Goal: Check status: Check status

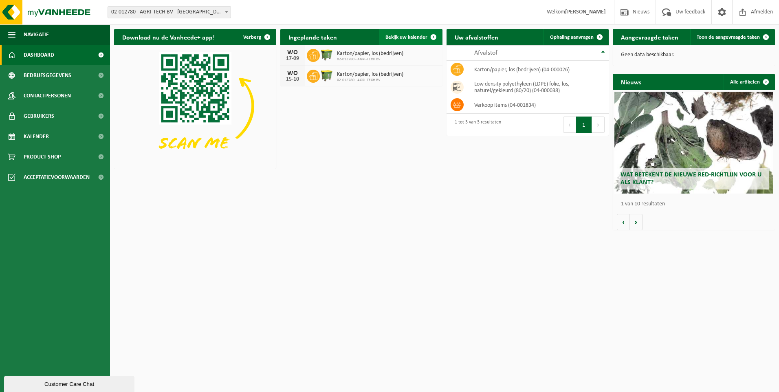
click at [404, 35] on span "Bekijk uw kalender" at bounding box center [406, 37] width 42 height 5
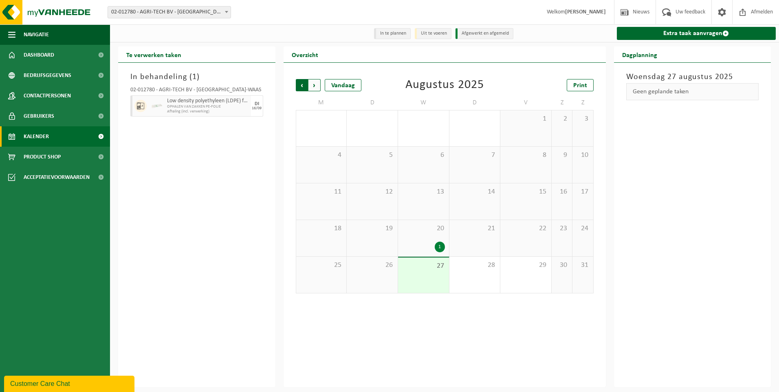
click at [314, 82] on span "Volgende" at bounding box center [314, 85] width 12 height 12
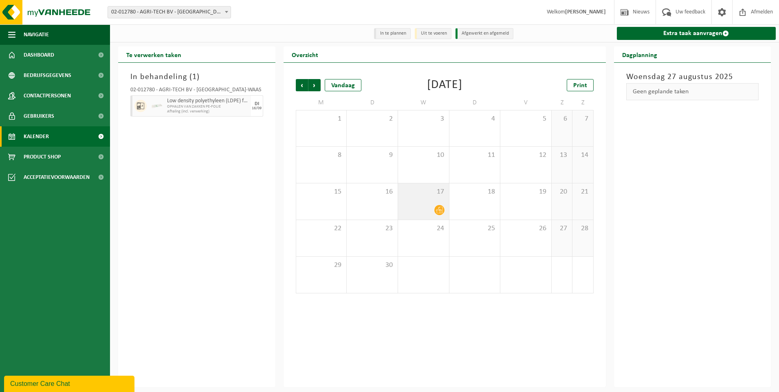
click at [439, 211] on icon at bounding box center [439, 210] width 7 height 7
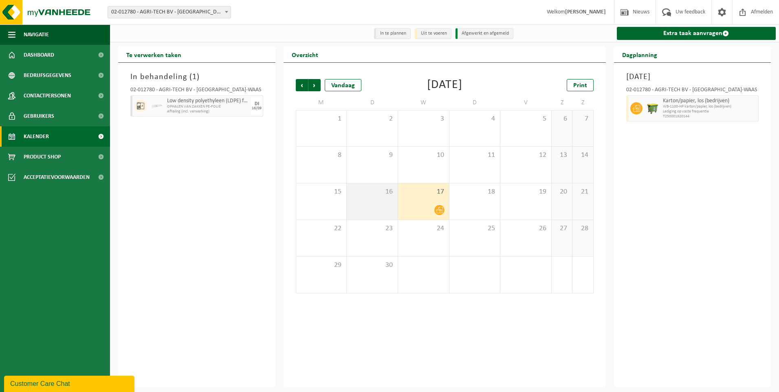
click at [379, 211] on div "16" at bounding box center [372, 201] width 51 height 36
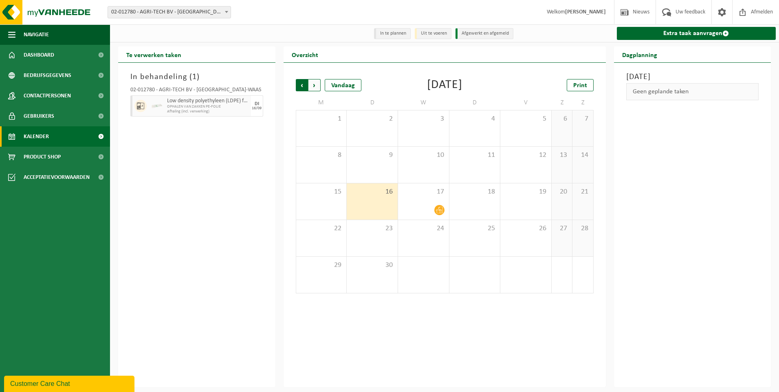
click at [314, 85] on span "Volgende" at bounding box center [314, 85] width 12 height 12
click at [304, 88] on span "Vorige" at bounding box center [302, 85] width 12 height 12
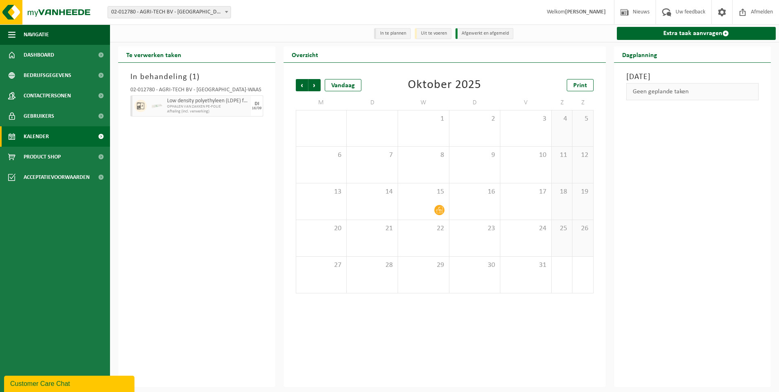
click at [304, 88] on span "Vorige" at bounding box center [302, 85] width 12 height 12
